Goal: Communication & Community: Answer question/provide support

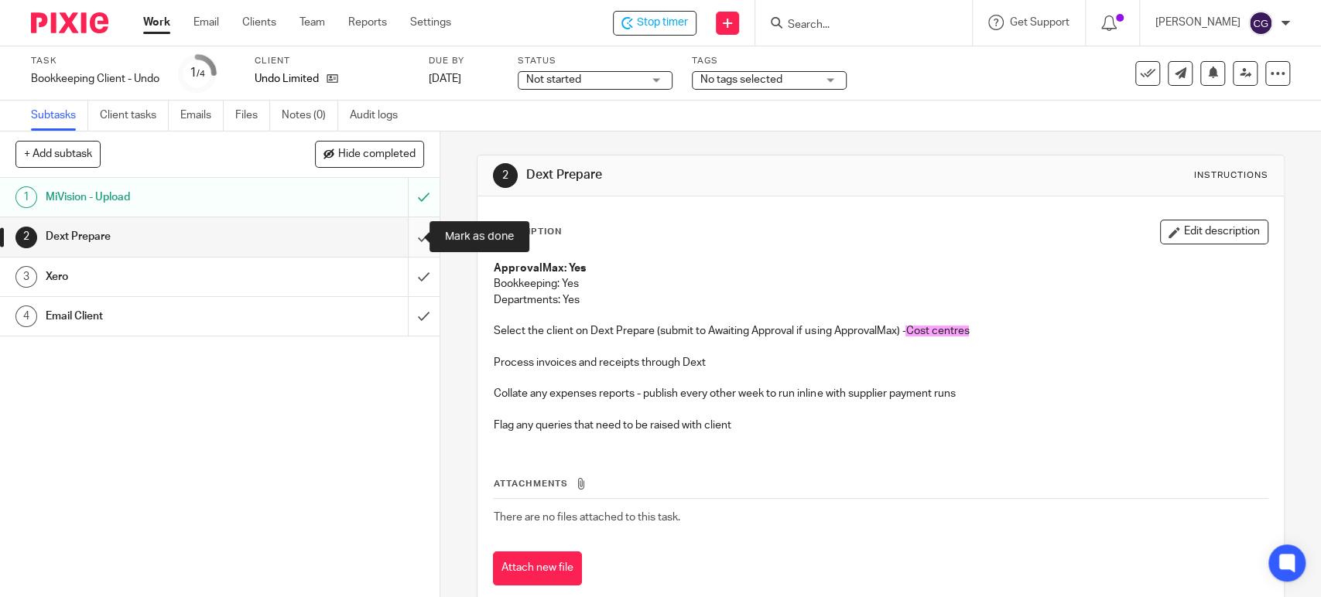
click at [409, 237] on input "submit" at bounding box center [220, 236] width 440 height 39
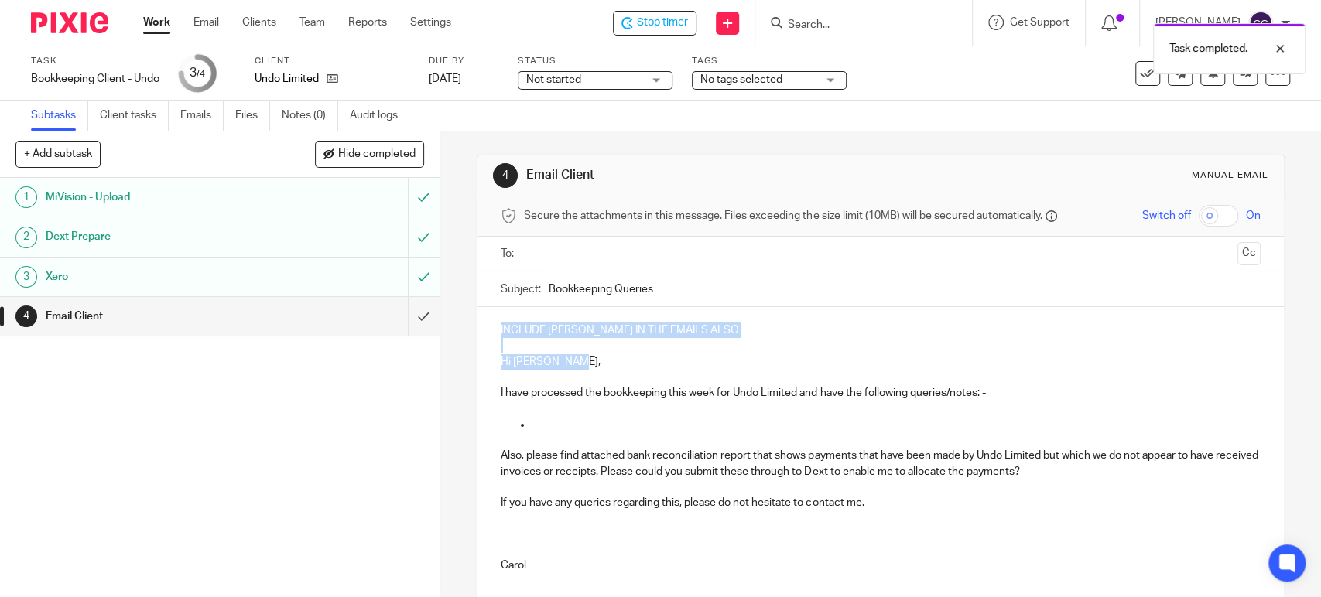
drag, startPoint x: 594, startPoint y: 365, endPoint x: 461, endPoint y: 314, distance: 142.6
click at [461, 314] on div "4 Email Client Manual email Secure the attachments in this message. Files excee…" at bounding box center [880, 365] width 881 height 466
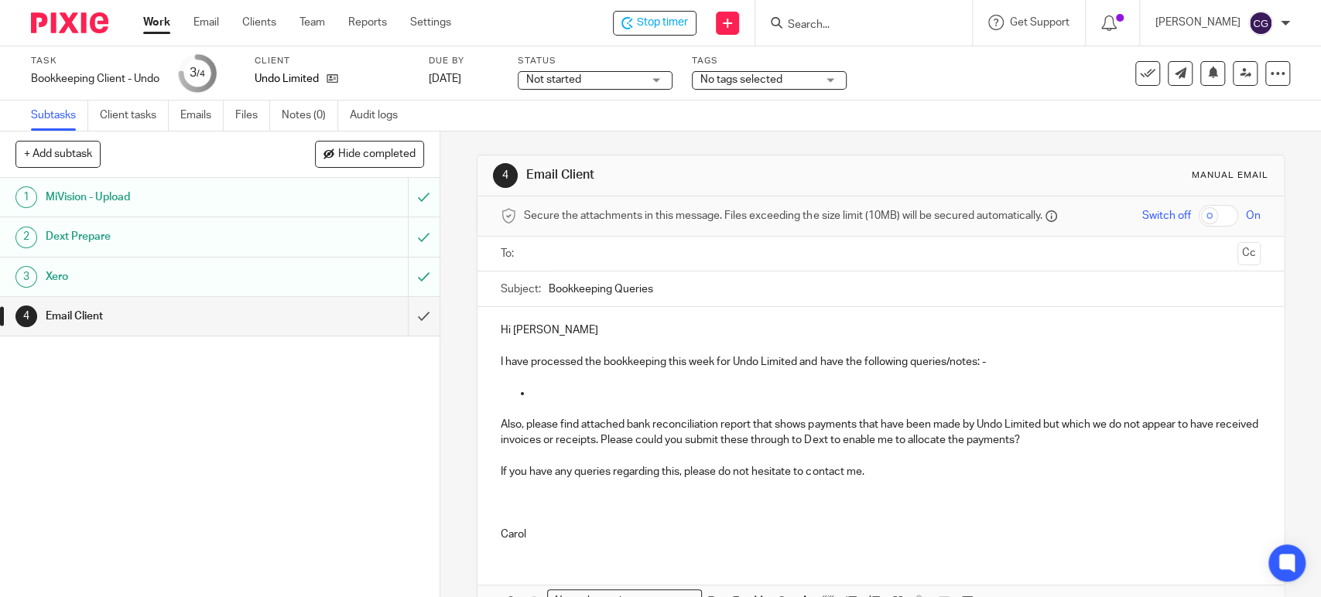
click at [569, 248] on input "text" at bounding box center [879, 254] width 701 height 18
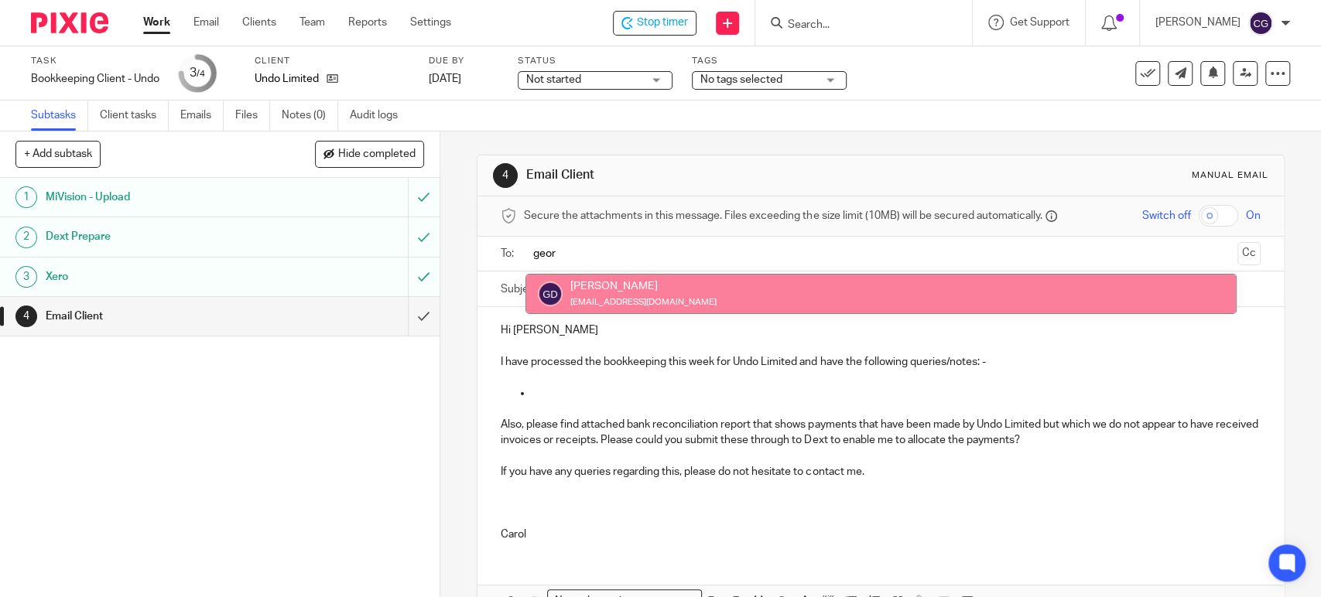
type input "geor"
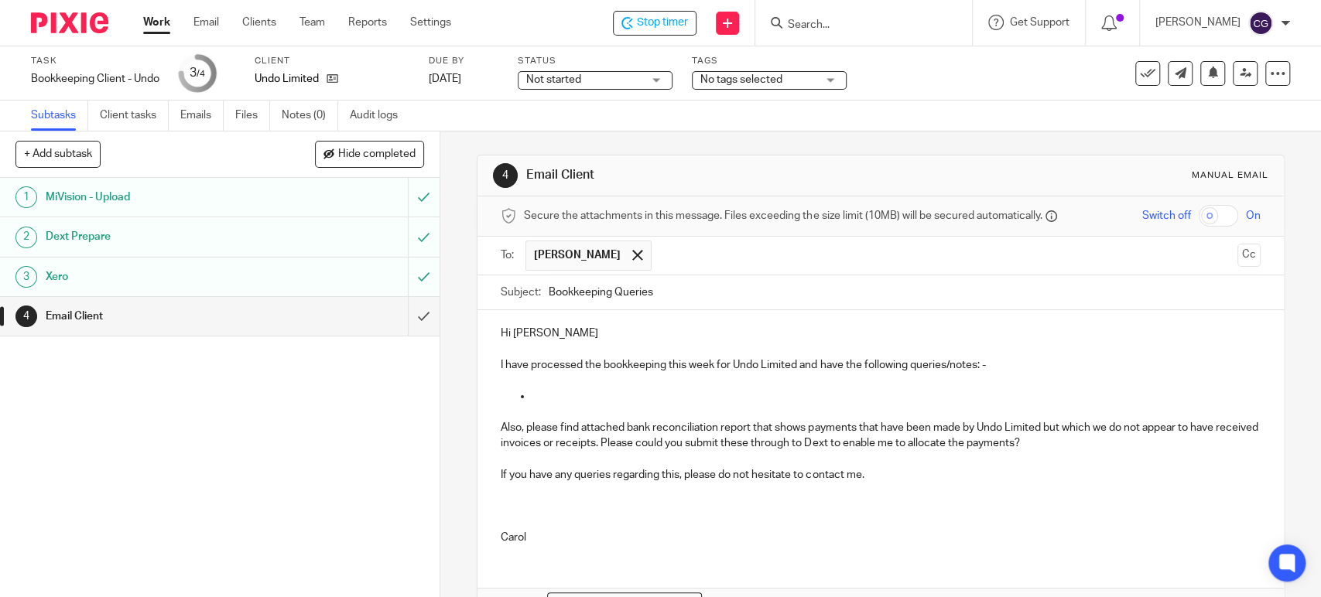
click at [707, 253] on input "text" at bounding box center [945, 256] width 572 height 30
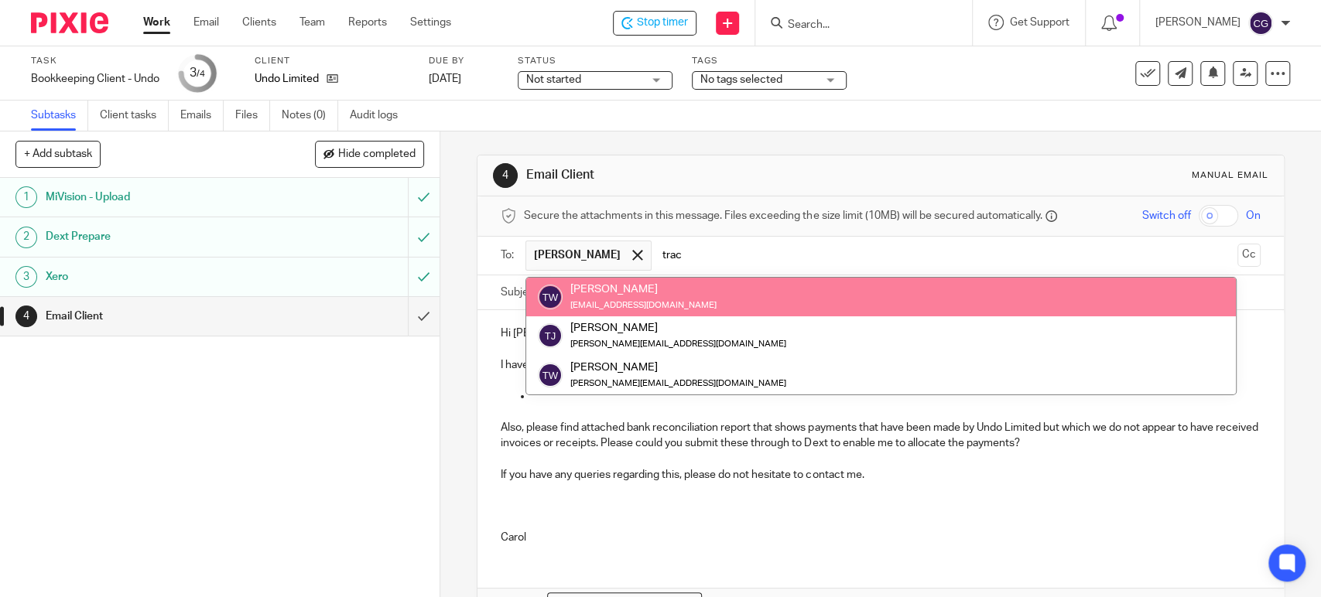
type input "trac"
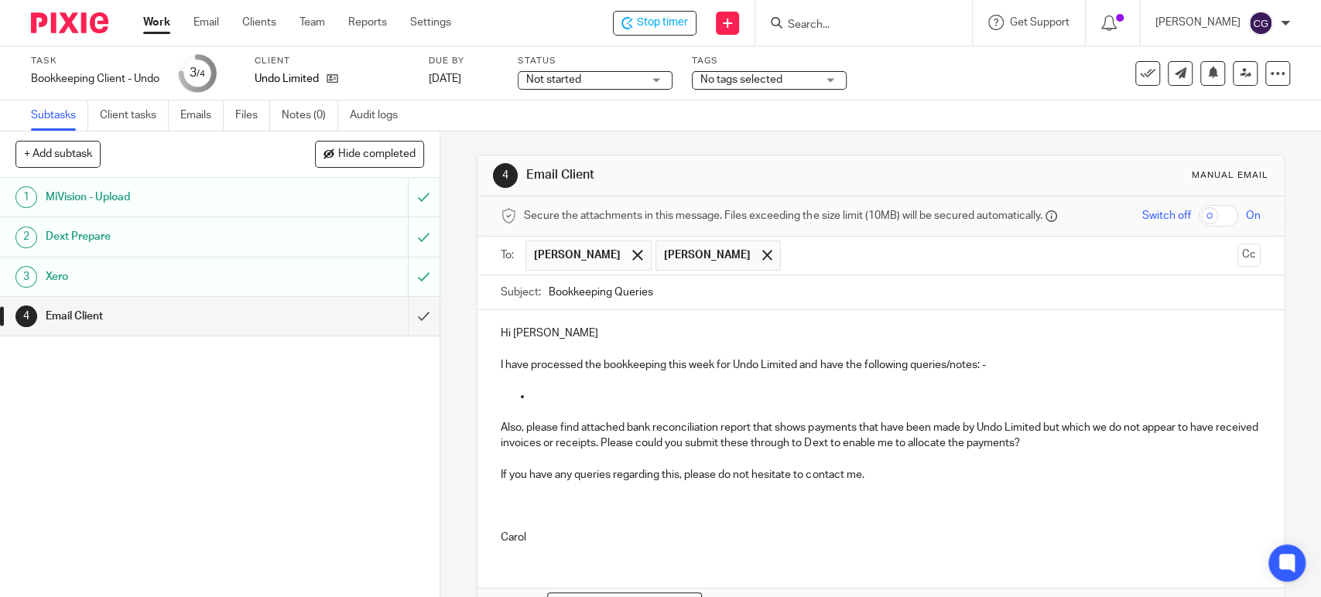
click at [549, 290] on input "Bookkeeping Queries" at bounding box center [904, 293] width 711 height 35
click at [717, 288] on input "Undo Bookkeeping Queries" at bounding box center [904, 293] width 711 height 35
type input "Undo Bookkeeping Queries [DATE]"
click at [586, 399] on p at bounding box center [896, 396] width 728 height 15
click at [944, 393] on p "Please can Laila upload the annual LinkedIn invoice with the reference P7655979…" at bounding box center [896, 396] width 728 height 15
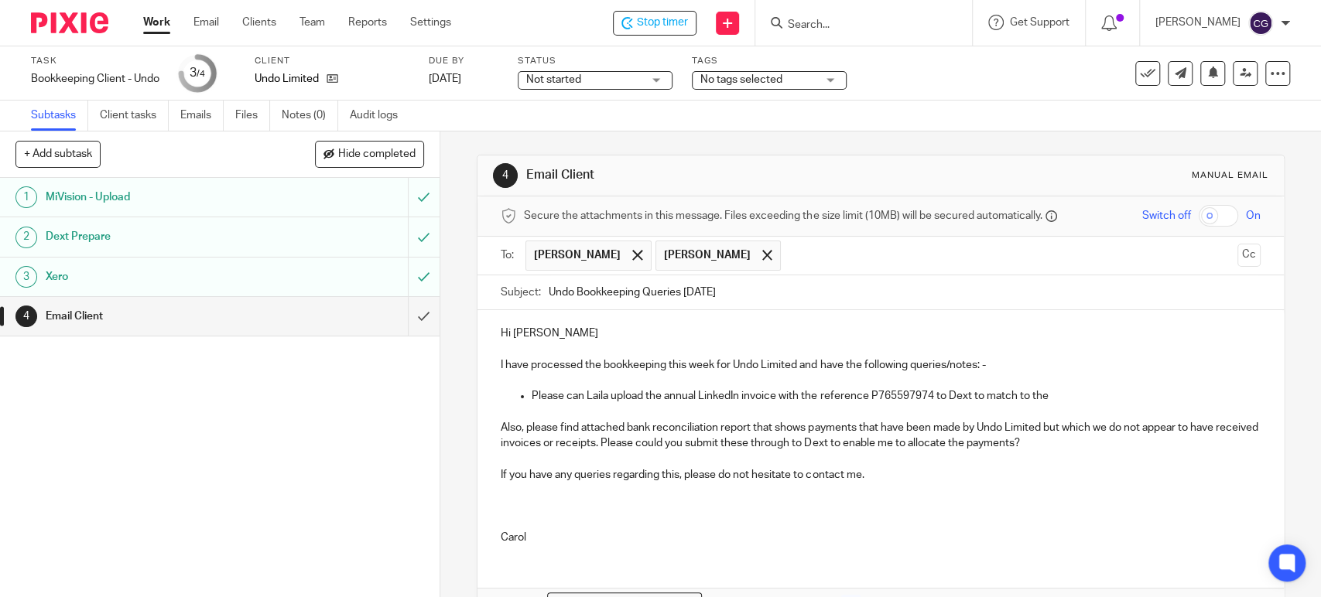
click at [1075, 391] on p "Please can Laila upload the annual LinkedIn invoice with the reference P7655979…" at bounding box center [896, 396] width 728 height 15
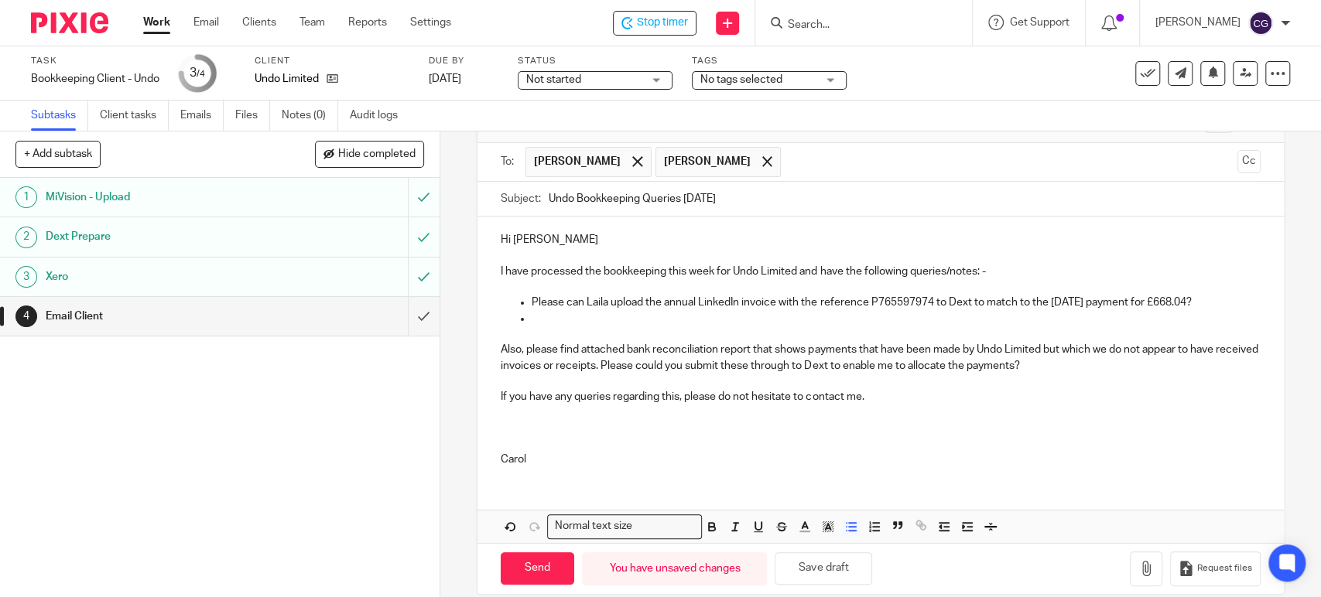
scroll to position [101, 0]
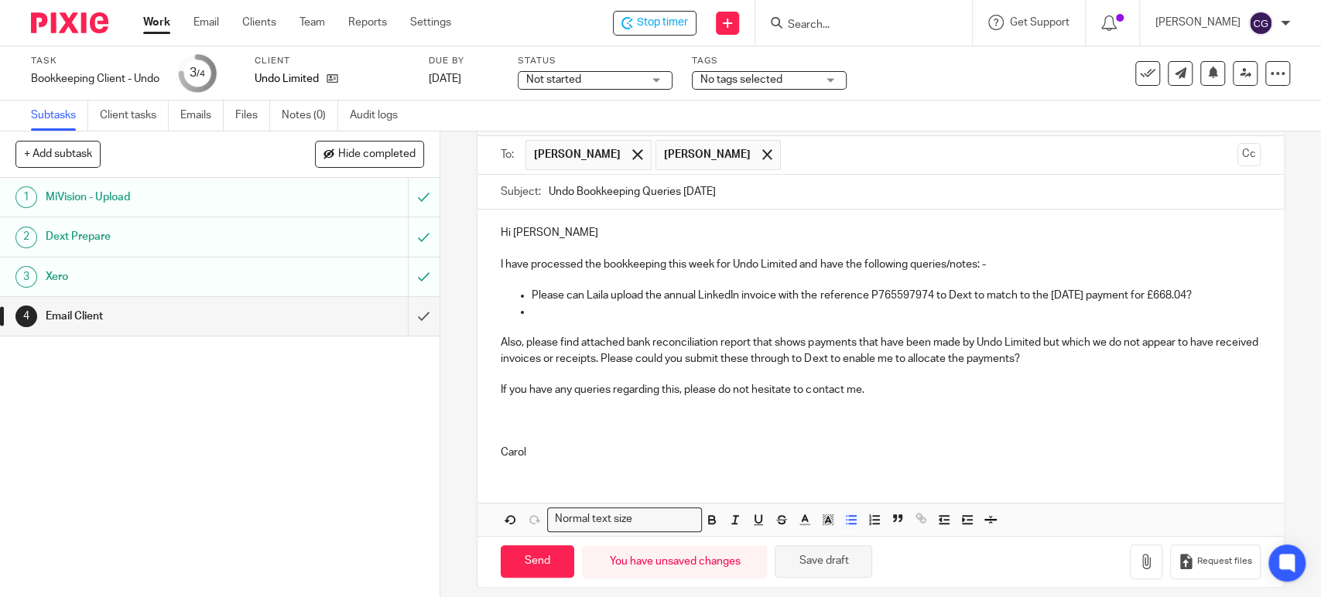
click at [817, 559] on button "Save draft" at bounding box center [824, 562] width 98 height 33
click at [546, 312] on p at bounding box center [896, 311] width 728 height 15
click at [669, 311] on p "There is a payment of £278.17 for Vistaprint on" at bounding box center [896, 311] width 728 height 15
click at [762, 310] on p "There is a payment of £278.61 for Vistaprint on" at bounding box center [896, 311] width 728 height 15
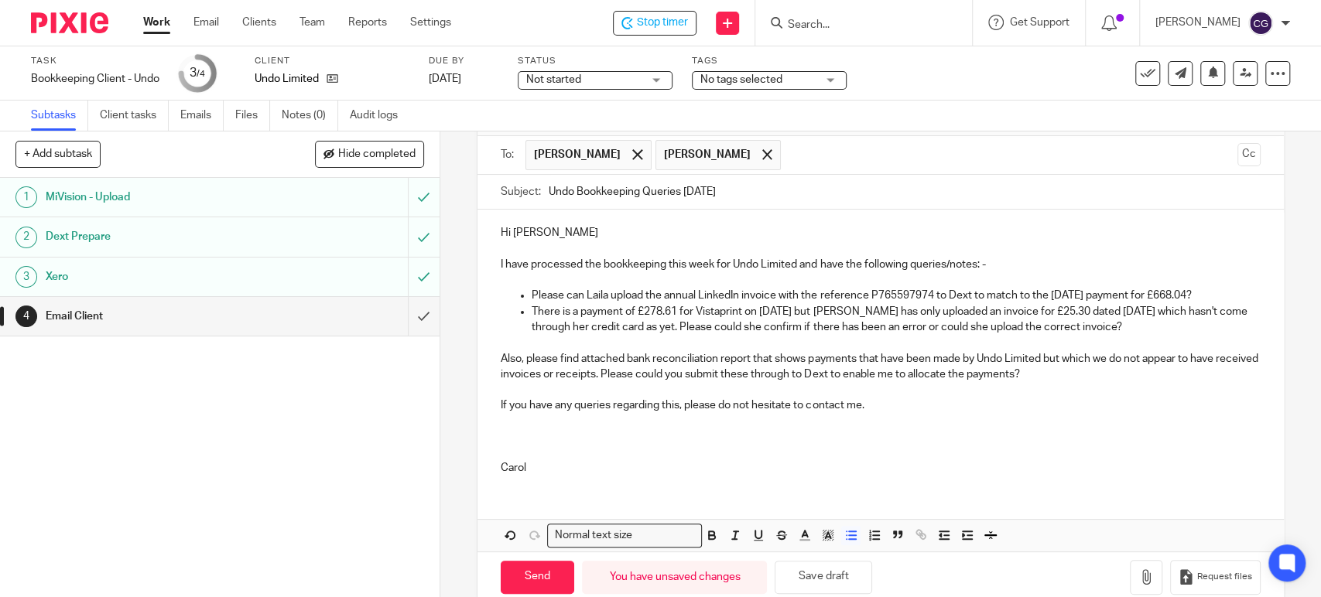
click at [1230, 297] on p "Please can Laila upload the annual LinkedIn invoice with the reference P7655979…" at bounding box center [896, 295] width 728 height 15
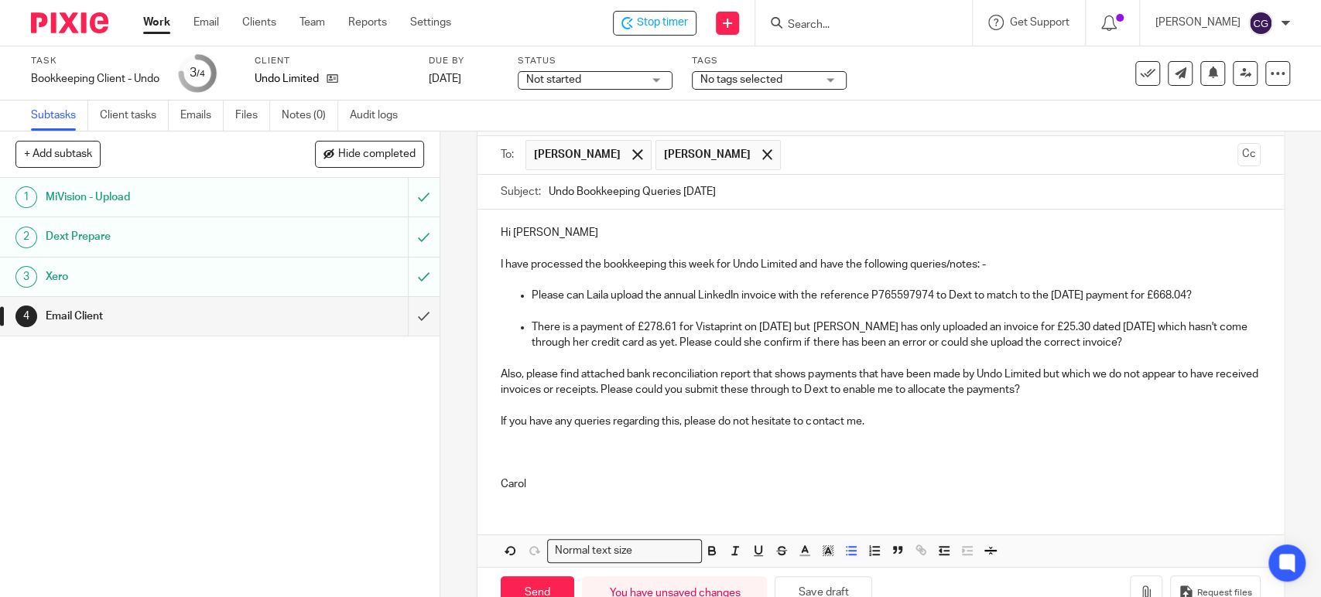
click at [1131, 339] on p "There is a payment of £278.61 for Vistaprint on 29th August but Laila has only …" at bounding box center [896, 336] width 728 height 32
click at [830, 584] on button "Save draft" at bounding box center [824, 593] width 98 height 33
click at [1130, 580] on button "button" at bounding box center [1146, 593] width 33 height 35
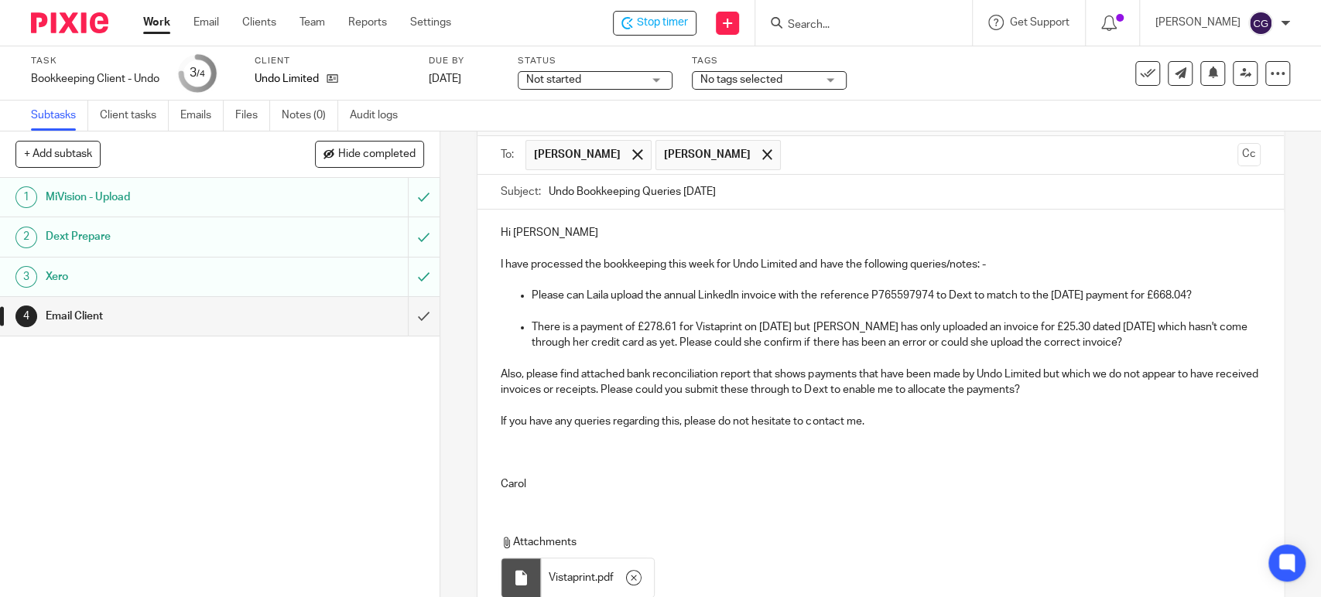
scroll to position [231, 0]
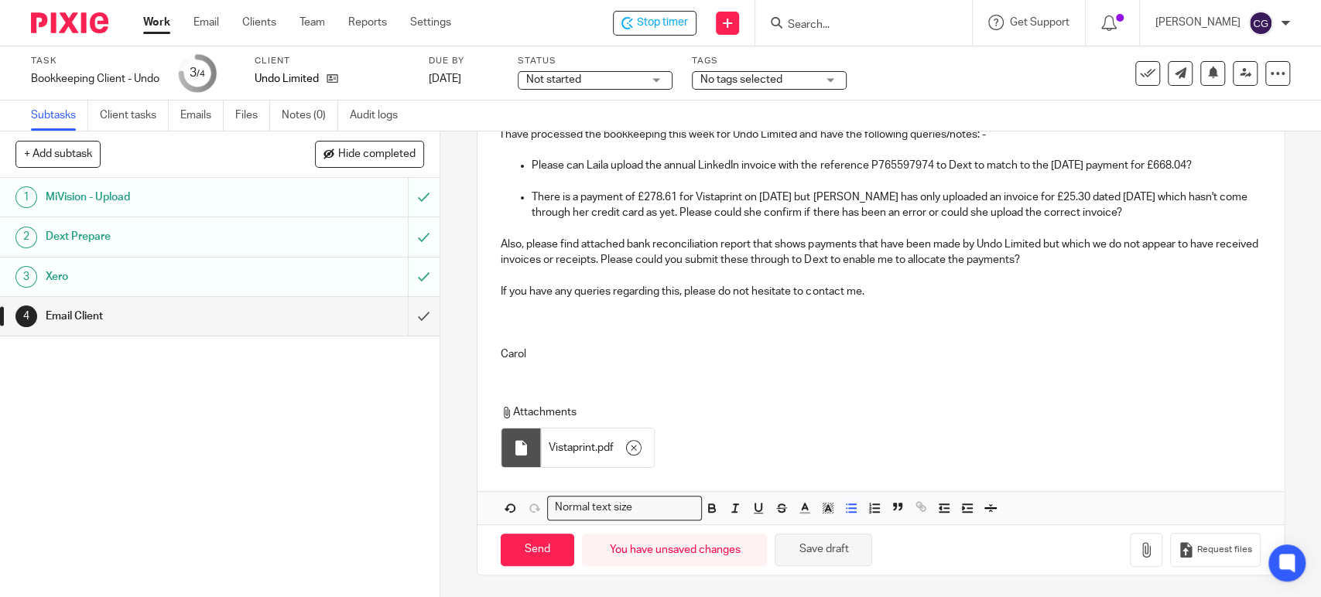
click at [830, 543] on button "Save draft" at bounding box center [824, 550] width 98 height 33
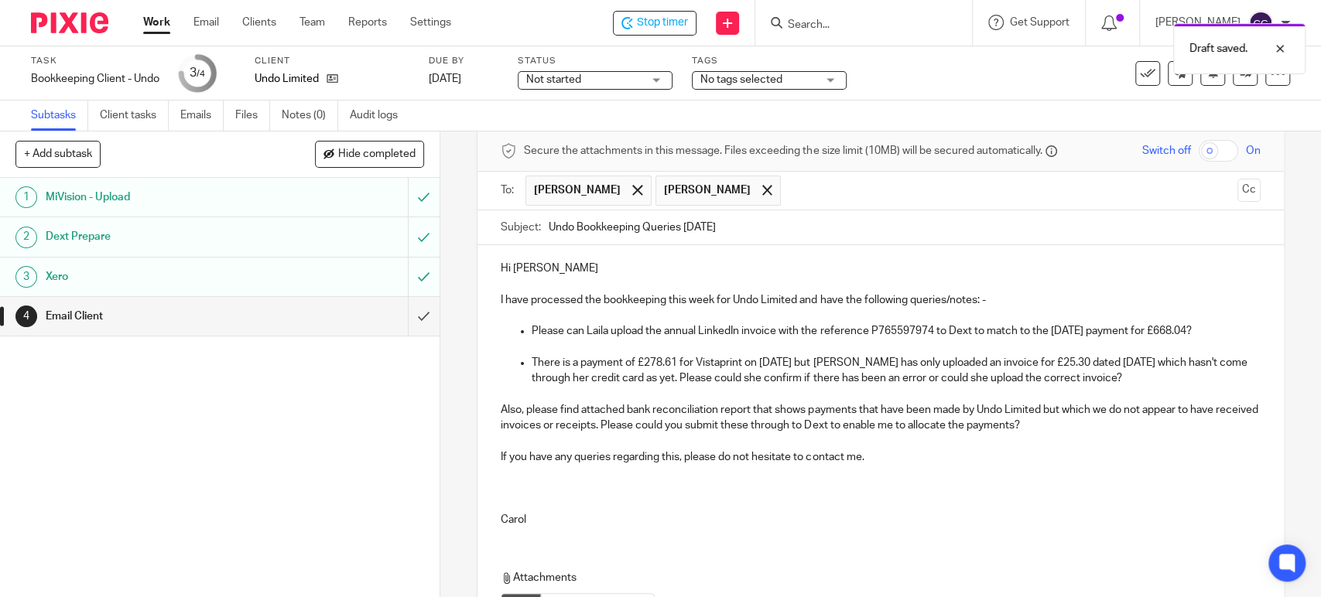
scroll to position [0, 0]
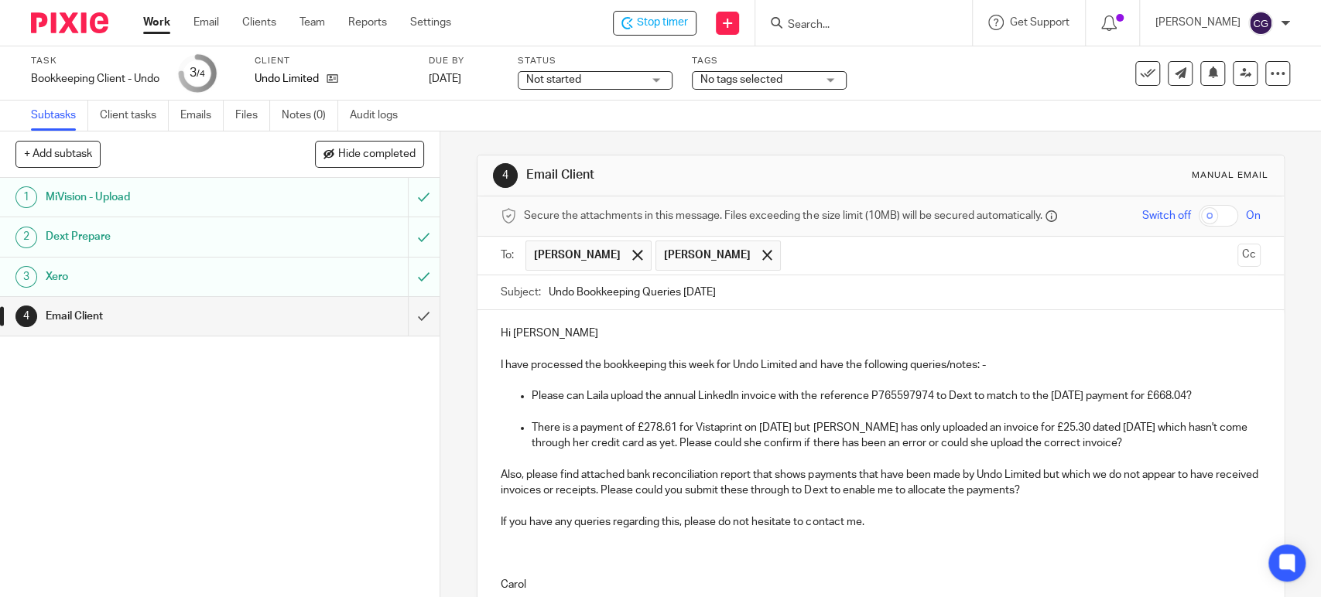
click at [669, 447] on p "There is a payment of £278.61 for Vistaprint on 29th August but Laila has only …" at bounding box center [896, 436] width 728 height 32
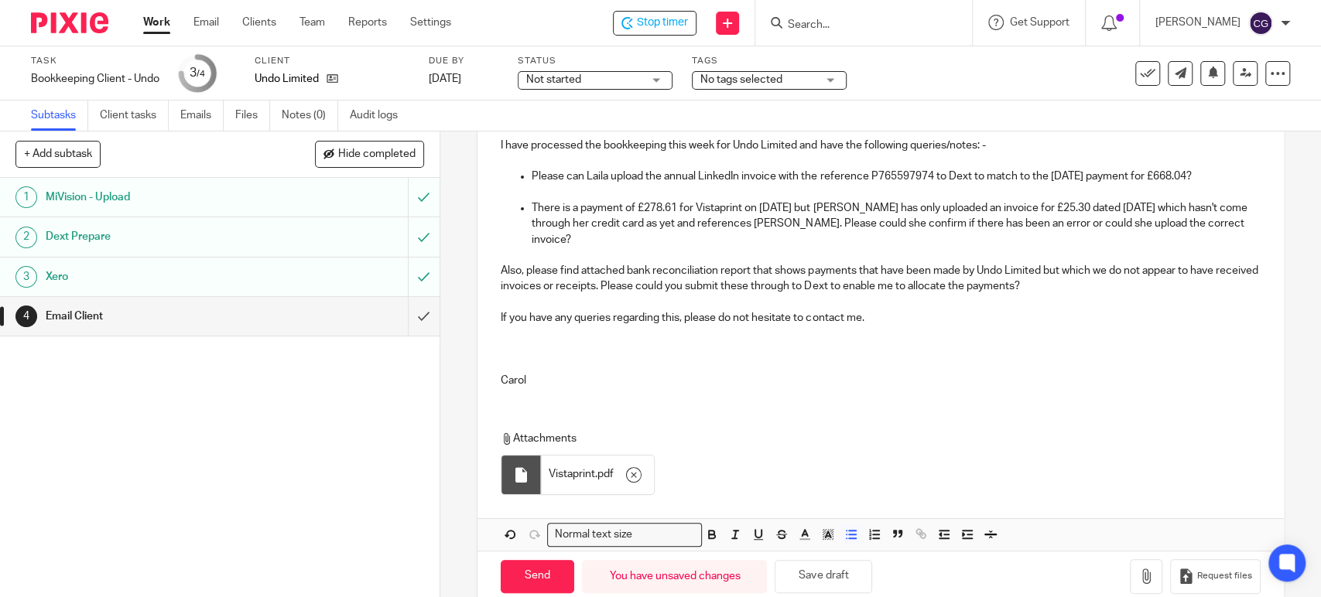
scroll to position [231, 0]
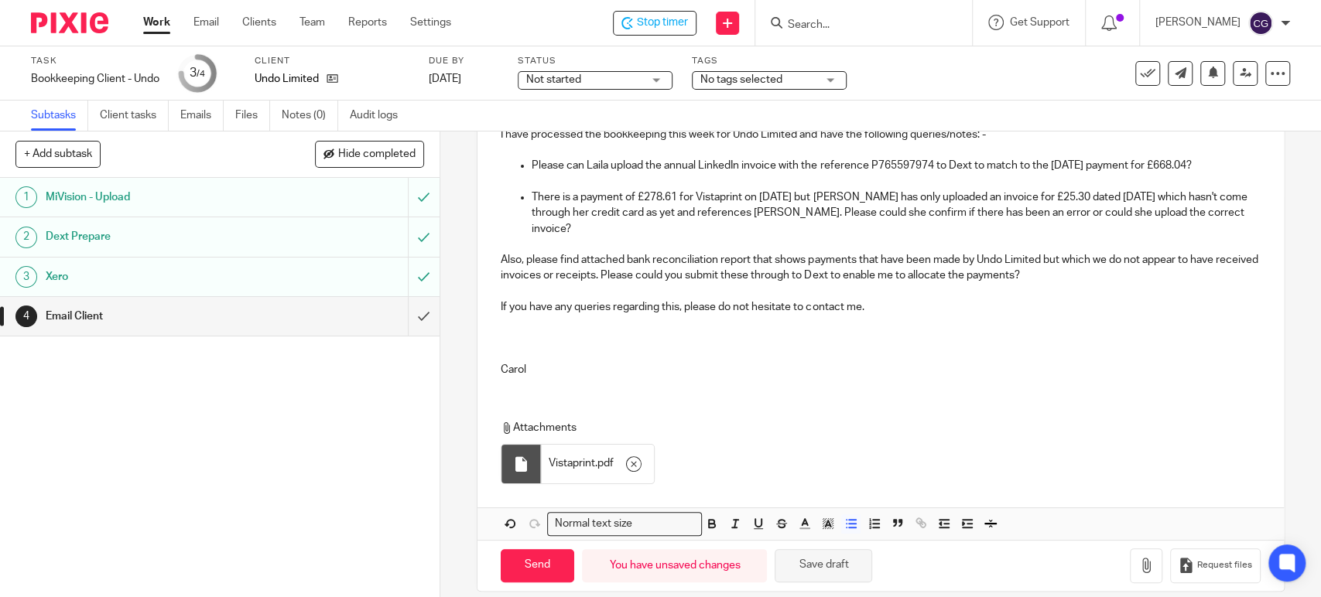
click at [812, 555] on button "Save draft" at bounding box center [824, 566] width 98 height 33
click at [1235, 214] on div "Hi Georgiana, Tracy I have processed the bookkeeping this week for Undo Limited…" at bounding box center [881, 235] width 806 height 310
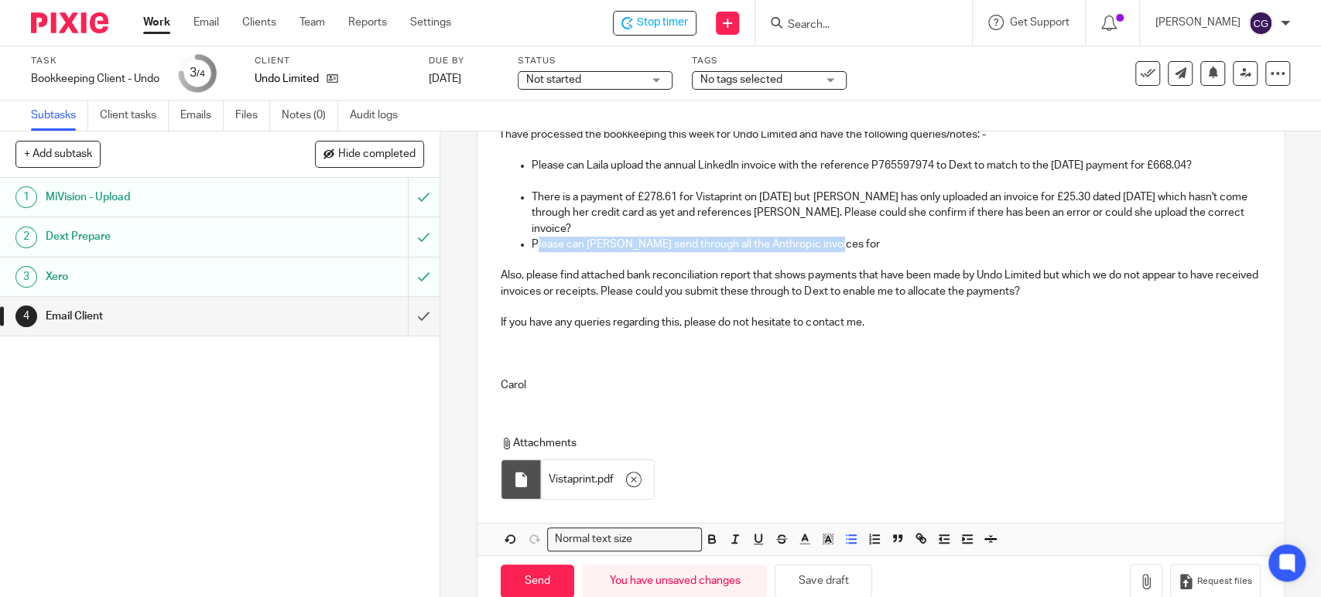
drag, startPoint x: 865, startPoint y: 221, endPoint x: 532, endPoint y: 230, distance: 332.9
click at [532, 237] on p "Please can Yanni send through all the Anthropic invoices for" at bounding box center [896, 244] width 728 height 15
